Goal: Information Seeking & Learning: Learn about a topic

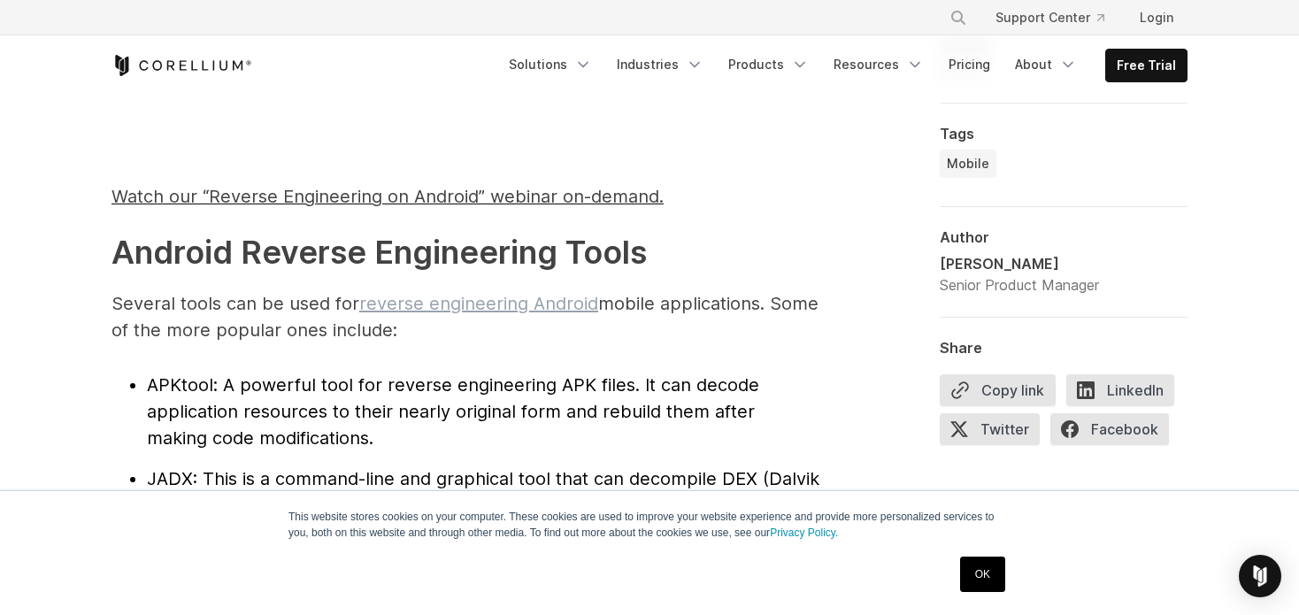
scroll to position [1770, 0]
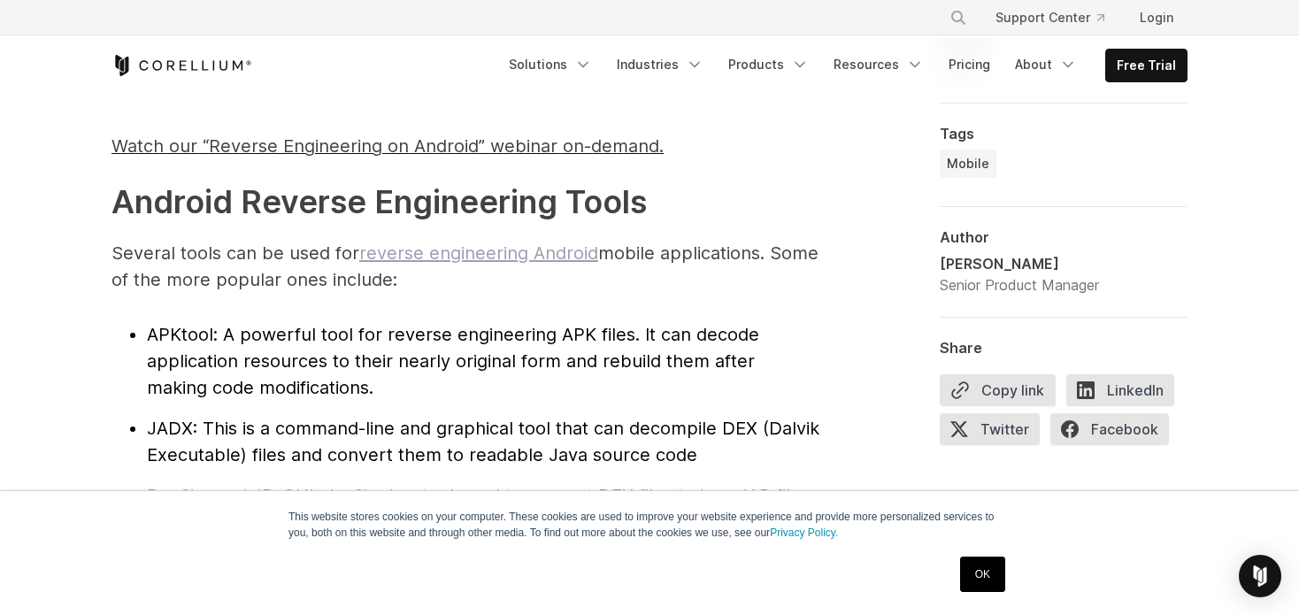
click at [488, 251] on link "reverse engineering Android" at bounding box center [478, 252] width 239 height 21
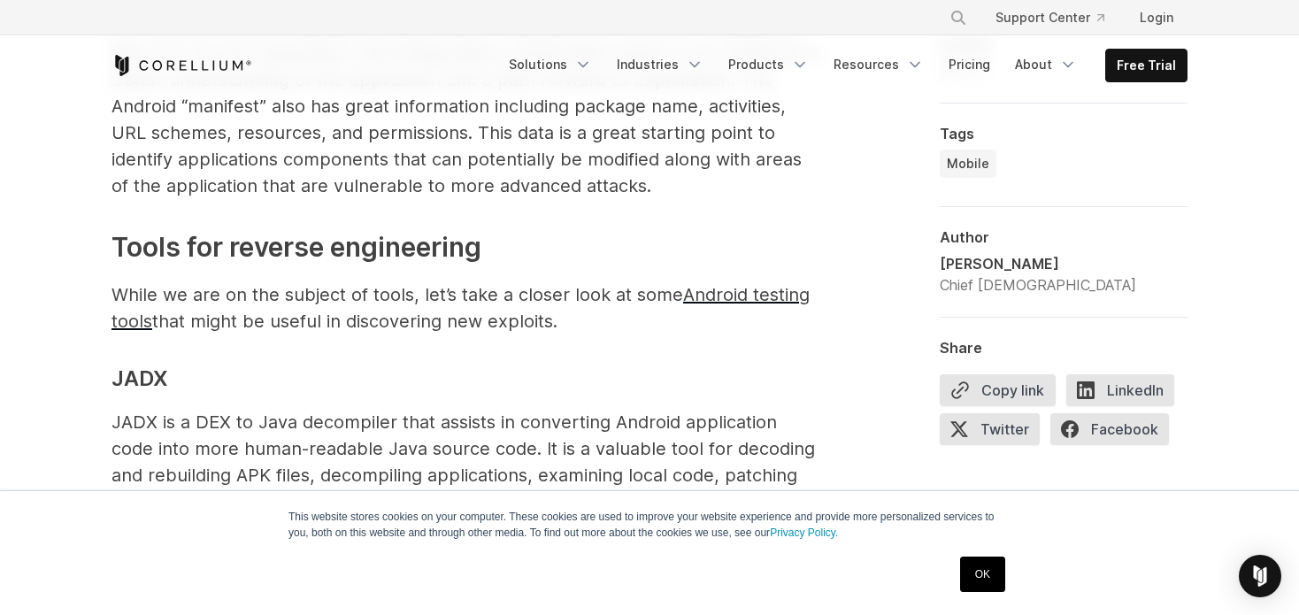
scroll to position [3009, 0]
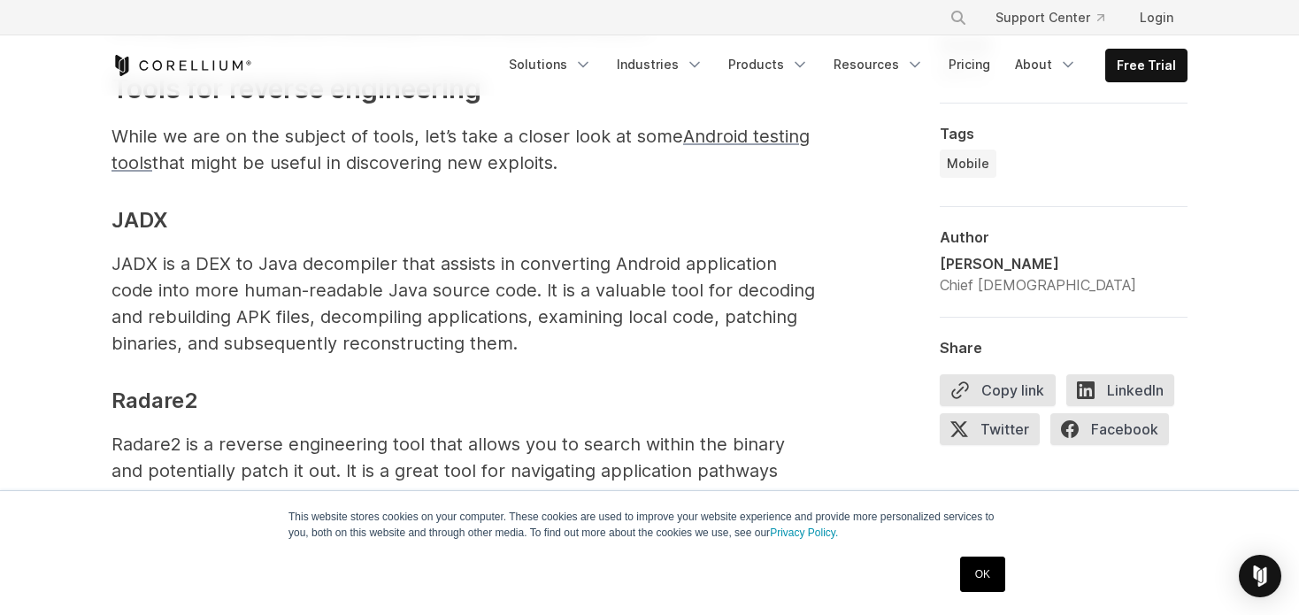
click at [774, 138] on span "Android testing tools" at bounding box center [461, 150] width 698 height 48
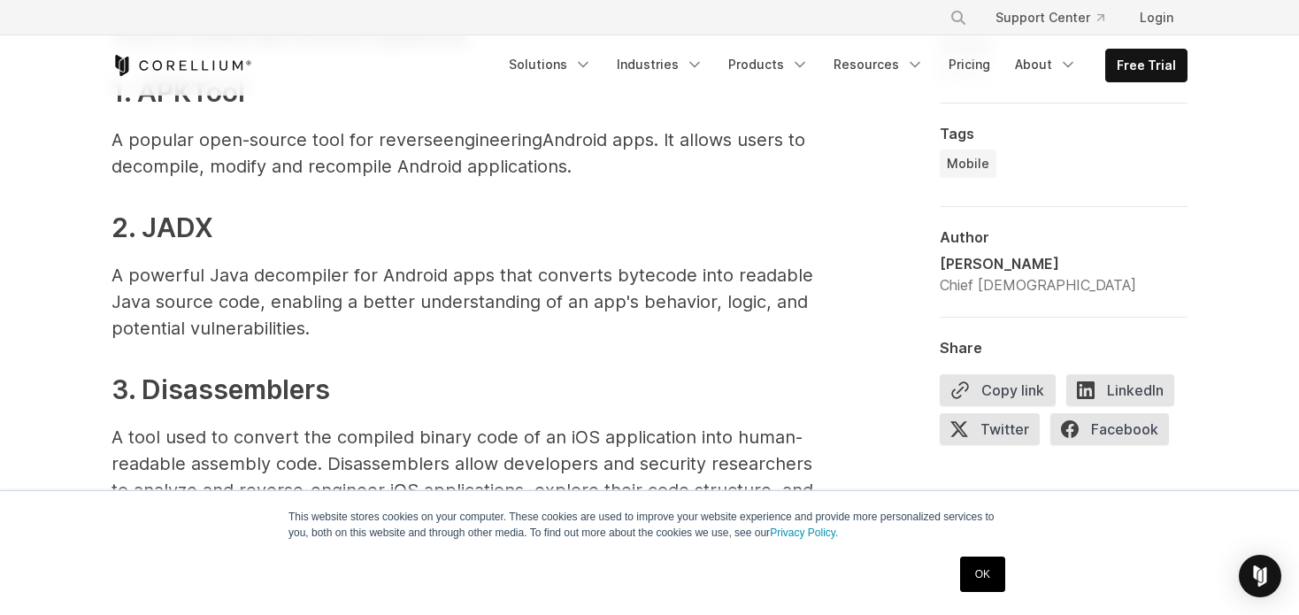
scroll to position [1505, 0]
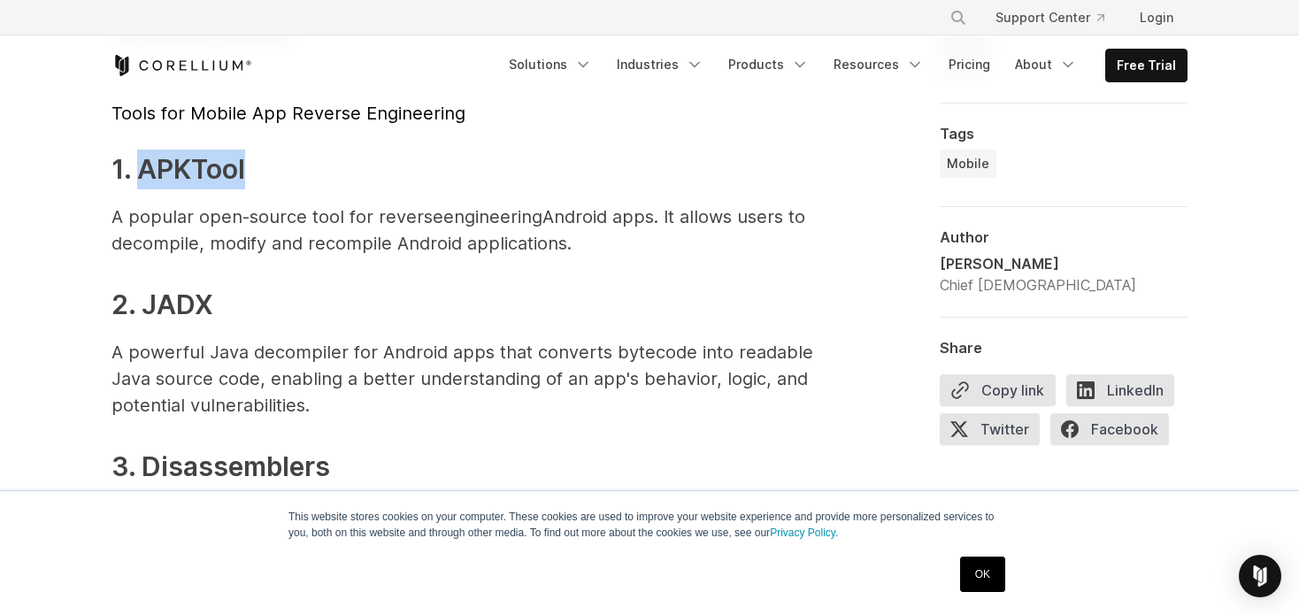
drag, startPoint x: 135, startPoint y: 168, endPoint x: 247, endPoint y: 154, distance: 113.3
click at [247, 154] on h3 "1. APKTool" at bounding box center [466, 170] width 708 height 40
drag, startPoint x: 144, startPoint y: 312, endPoint x: 210, endPoint y: 315, distance: 65.6
click at [210, 315] on span "2. JADX" at bounding box center [163, 305] width 102 height 32
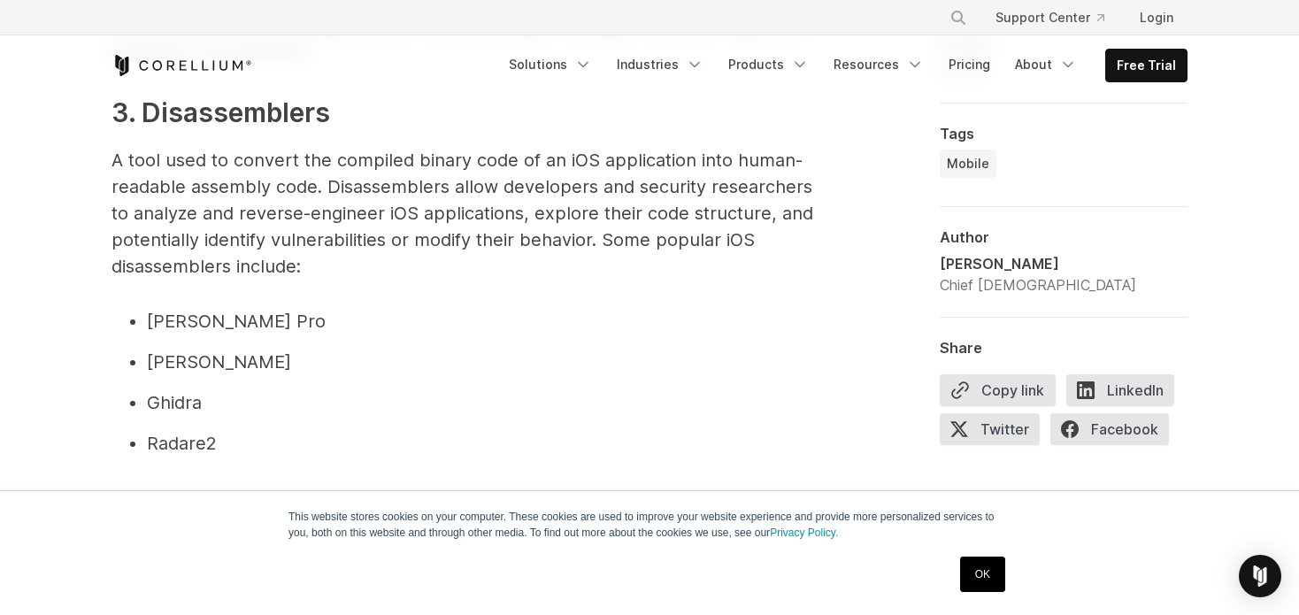
scroll to position [1947, 0]
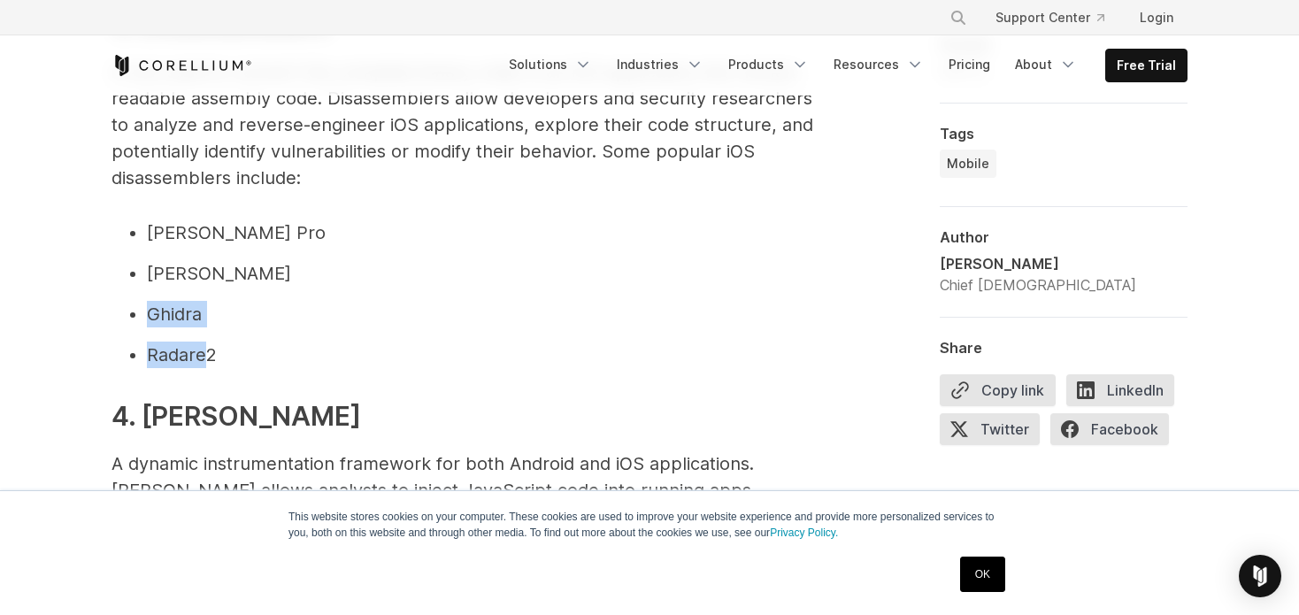
drag, startPoint x: 147, startPoint y: 322, endPoint x: 202, endPoint y: 328, distance: 55.2
click at [202, 328] on ul "IDA Pro Hopper Ghidra Radare2" at bounding box center [466, 293] width 708 height 149
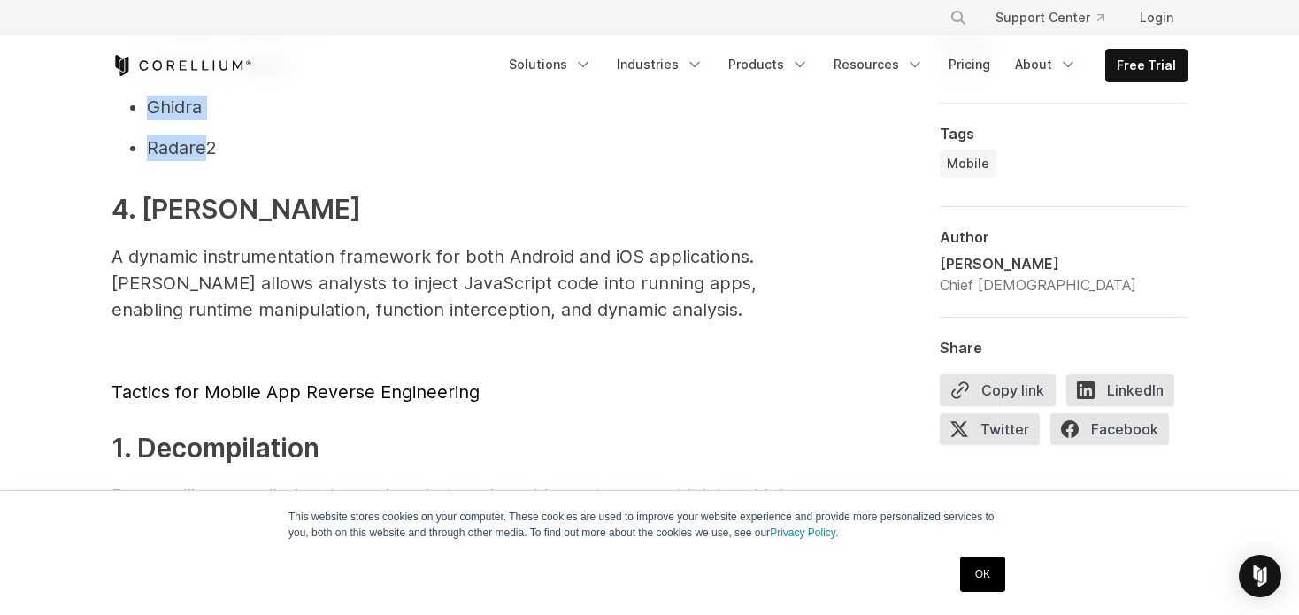
scroll to position [2124, 0]
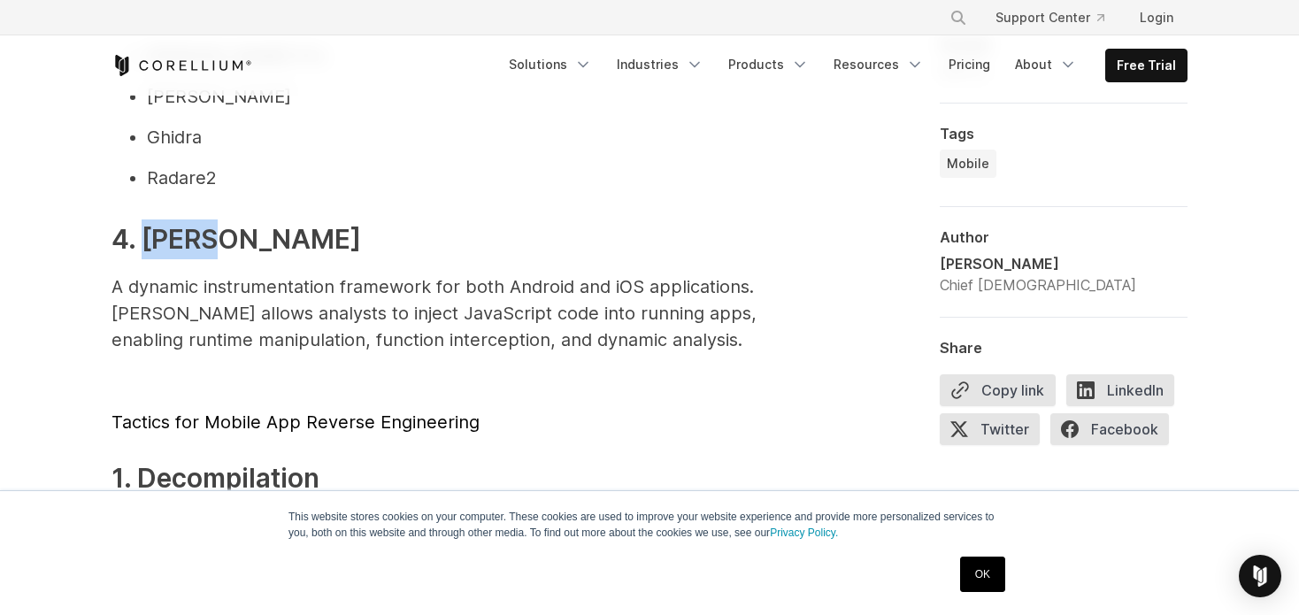
drag, startPoint x: 142, startPoint y: 241, endPoint x: 206, endPoint y: 242, distance: 64.6
click at [206, 242] on span "4. Frida" at bounding box center [237, 239] width 250 height 32
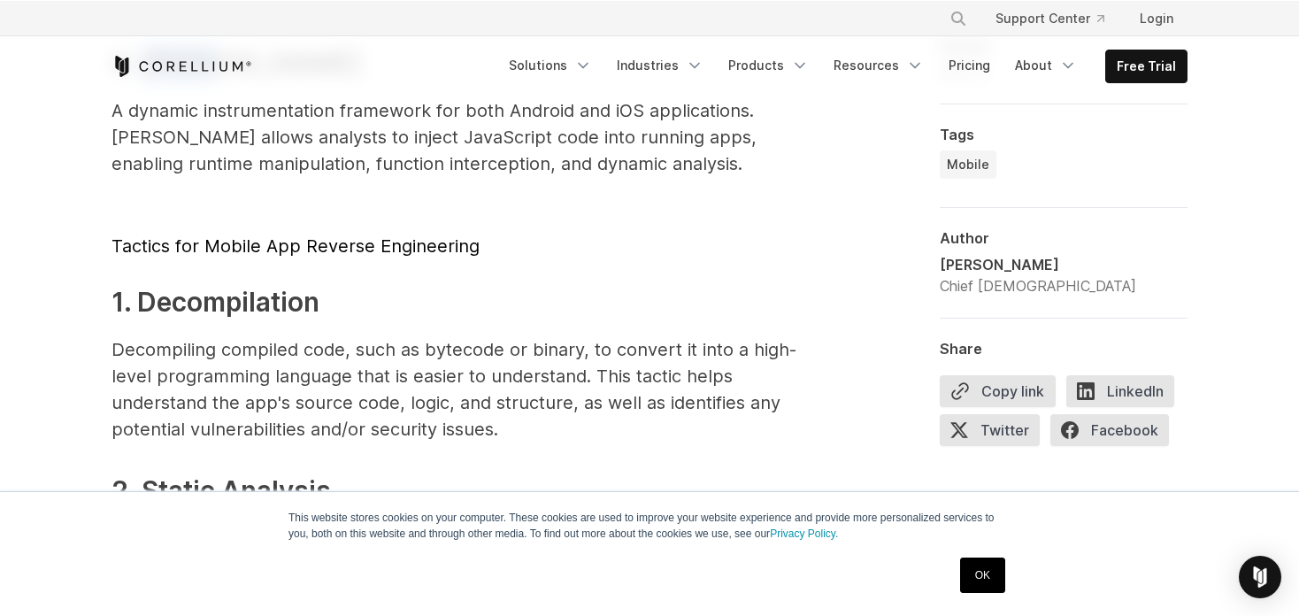
scroll to position [2478, 0]
